Goal: Browse casually

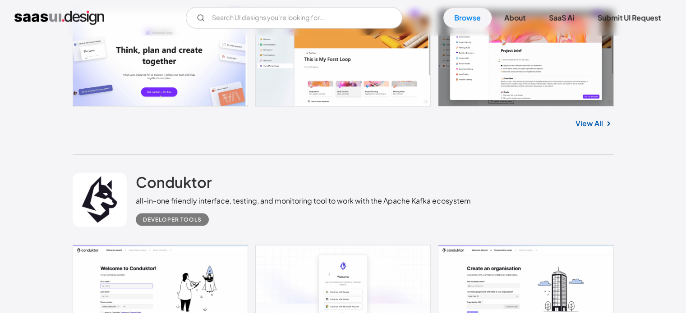
scroll to position [5532, 0]
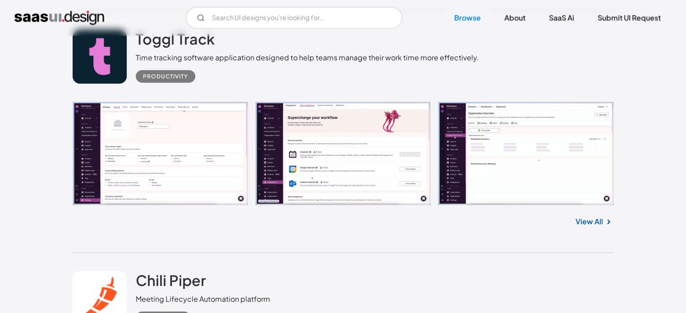
click at [438, 161] on link at bounding box center [343, 154] width 541 height 104
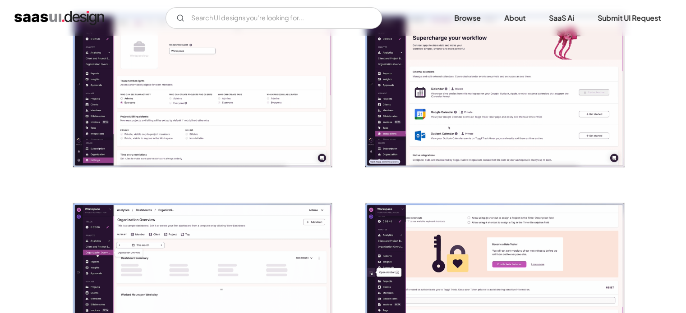
scroll to position [197, 0]
click at [251, 50] on img "open lightbox" at bounding box center [202, 90] width 259 height 152
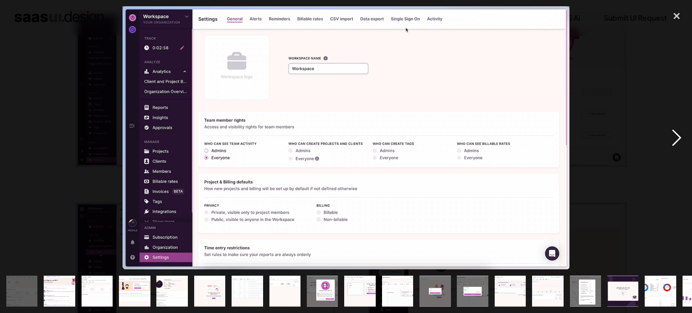
click at [675, 132] on div "next image" at bounding box center [677, 137] width 31 height 263
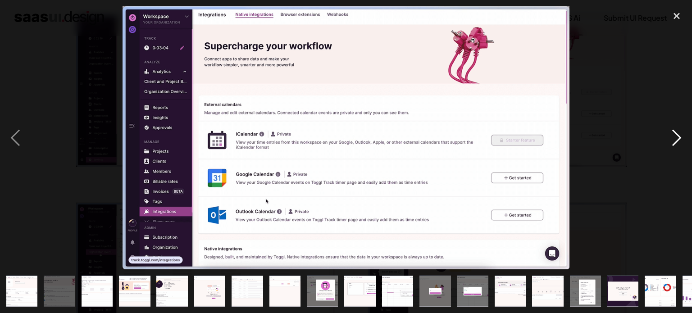
click at [675, 132] on div "next image" at bounding box center [677, 137] width 31 height 263
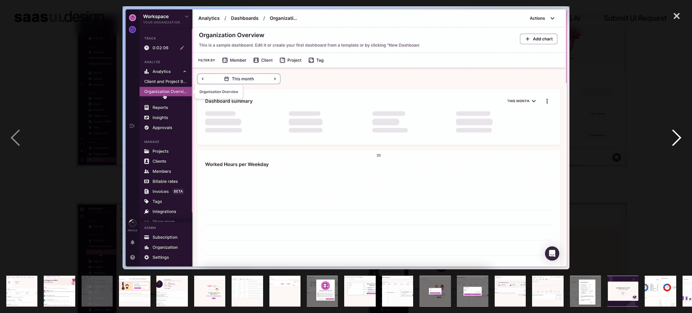
click at [675, 132] on div "next image" at bounding box center [677, 137] width 31 height 263
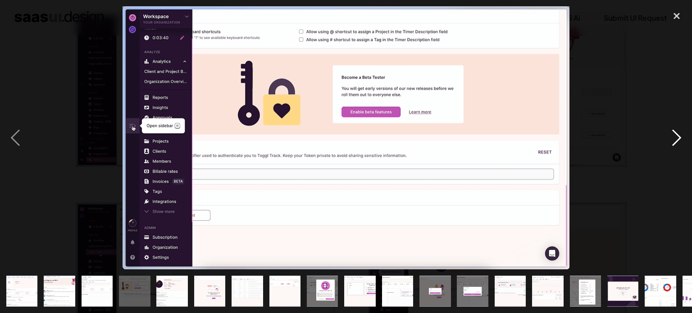
click at [675, 132] on div "next image" at bounding box center [677, 137] width 31 height 263
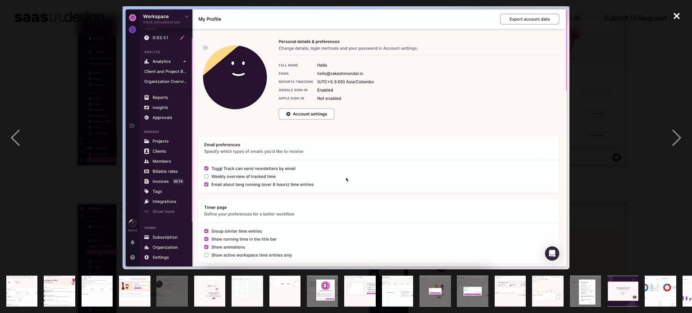
click at [673, 13] on div "close lightbox" at bounding box center [677, 16] width 31 height 20
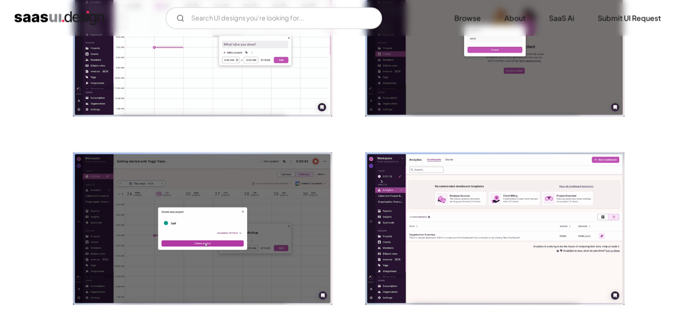
scroll to position [1190, 0]
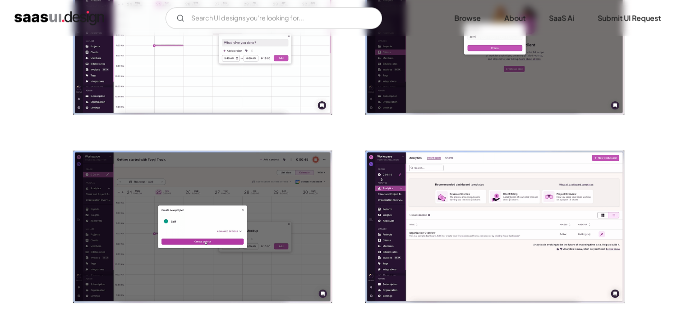
click at [269, 214] on img "open lightbox" at bounding box center [202, 227] width 259 height 152
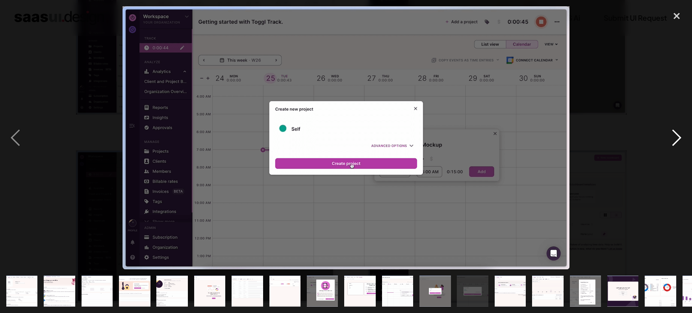
click at [671, 130] on div "next image" at bounding box center [677, 137] width 31 height 263
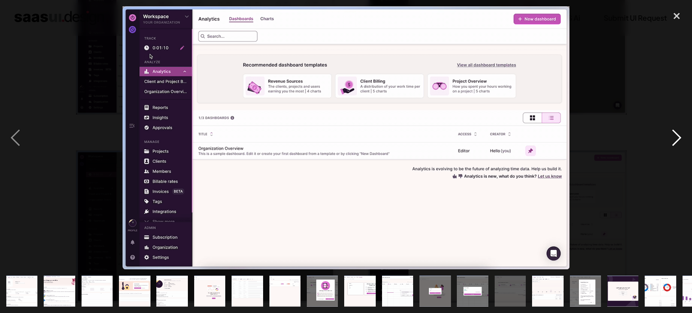
click at [671, 130] on div "next image" at bounding box center [677, 137] width 31 height 263
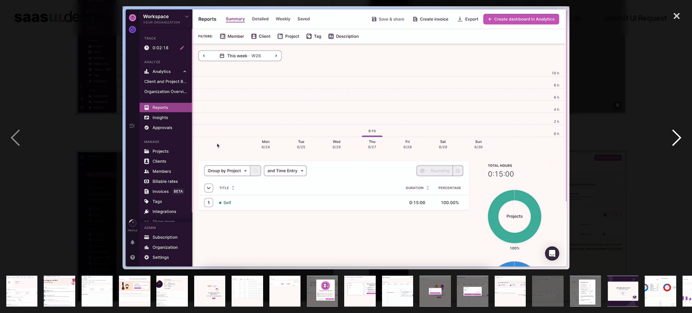
click at [671, 130] on div "next image" at bounding box center [677, 137] width 31 height 263
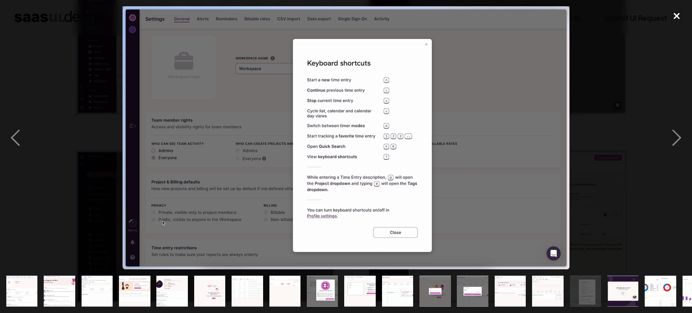
click at [671, 20] on div "close lightbox" at bounding box center [677, 16] width 31 height 20
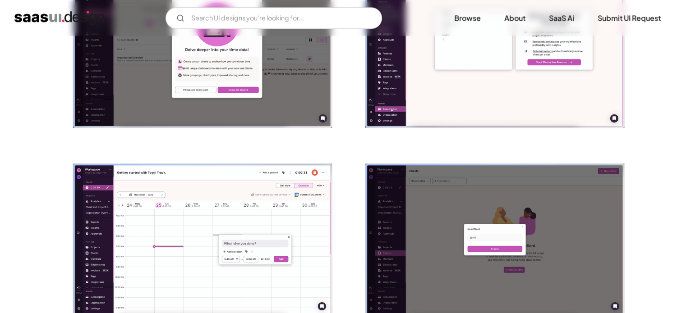
scroll to position [1049, 0]
